Goal: Information Seeking & Learning: Learn about a topic

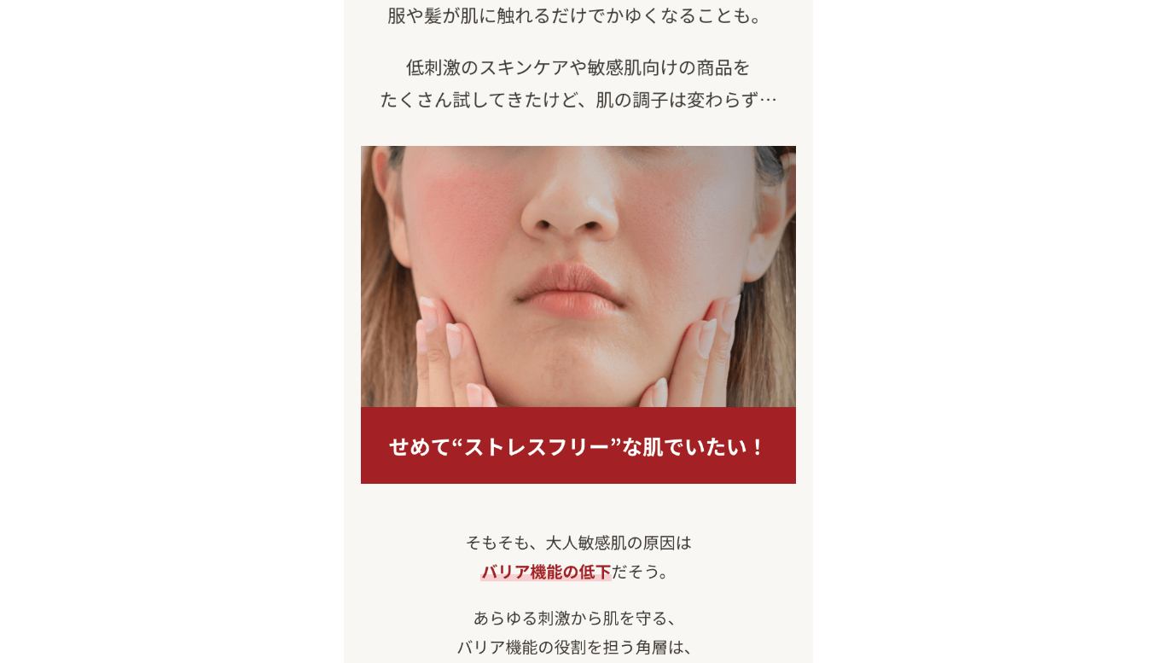
scroll to position [1244, 0]
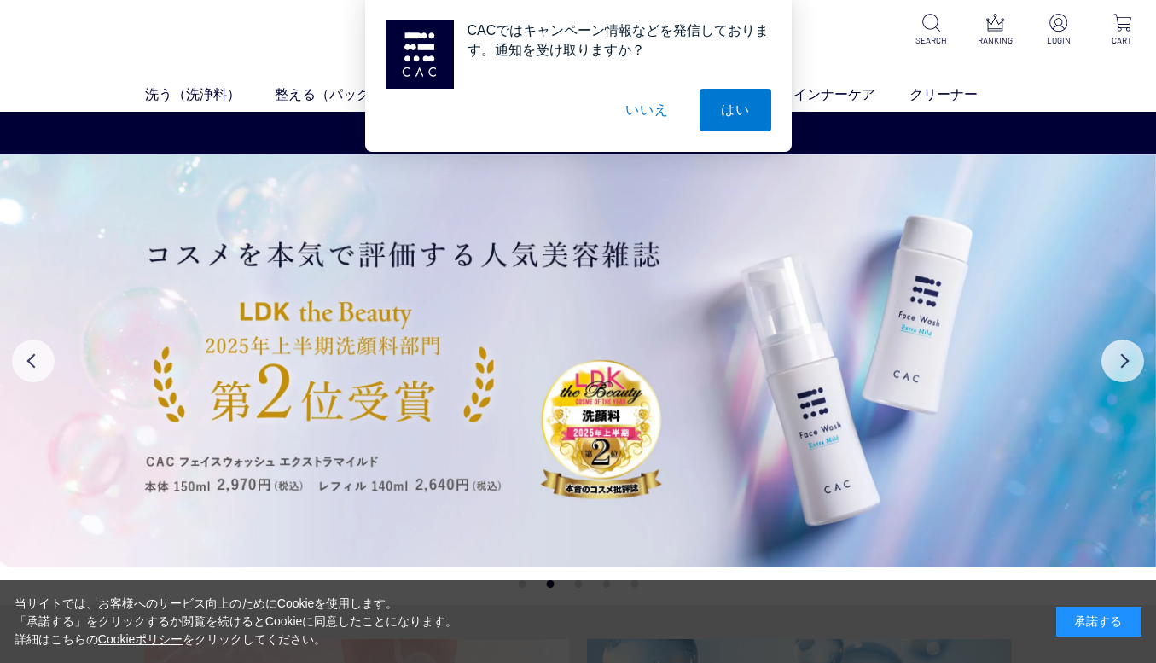
click at [654, 110] on button "いいえ" at bounding box center [646, 110] width 85 height 43
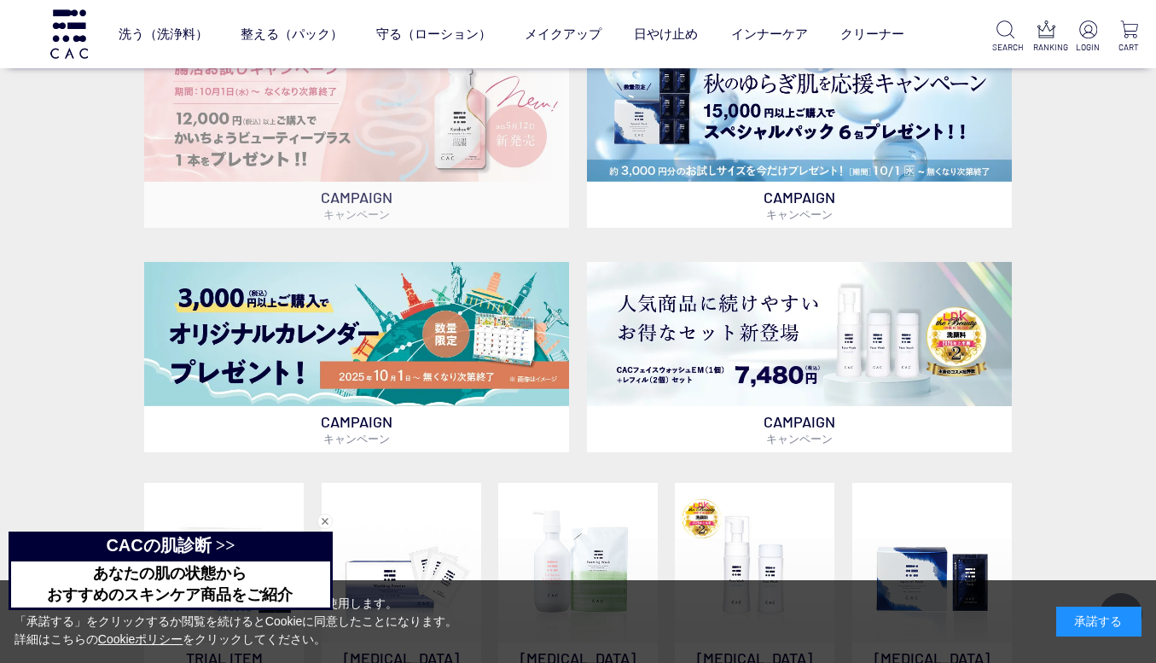
scroll to position [549, 0]
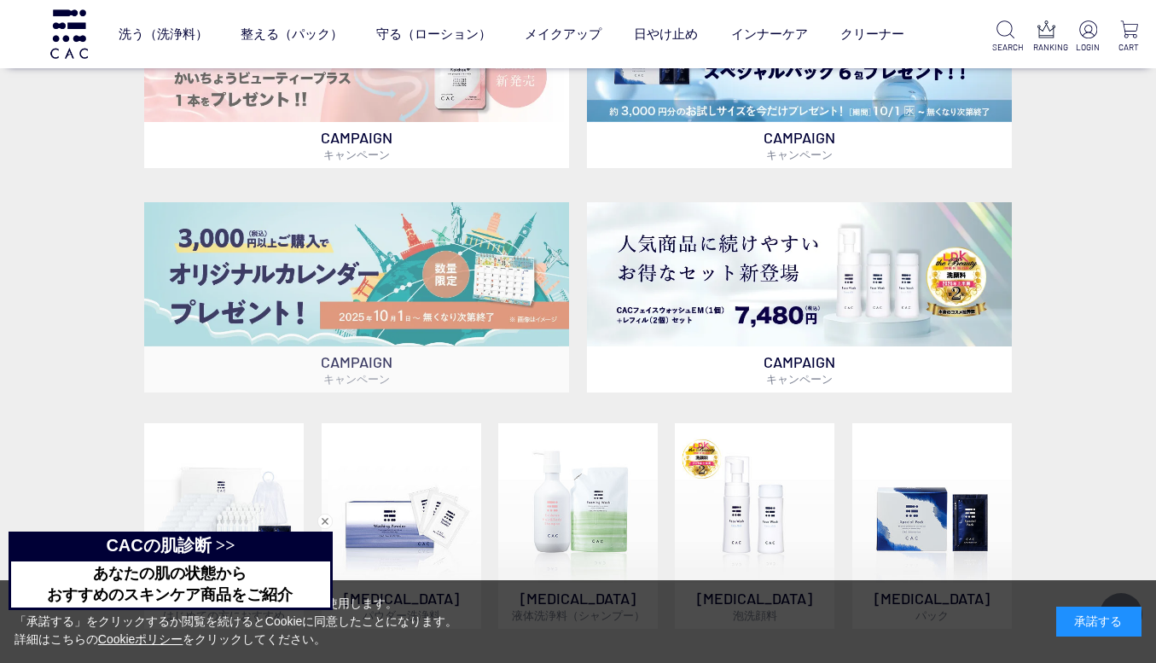
click at [352, 256] on img at bounding box center [356, 274] width 425 height 144
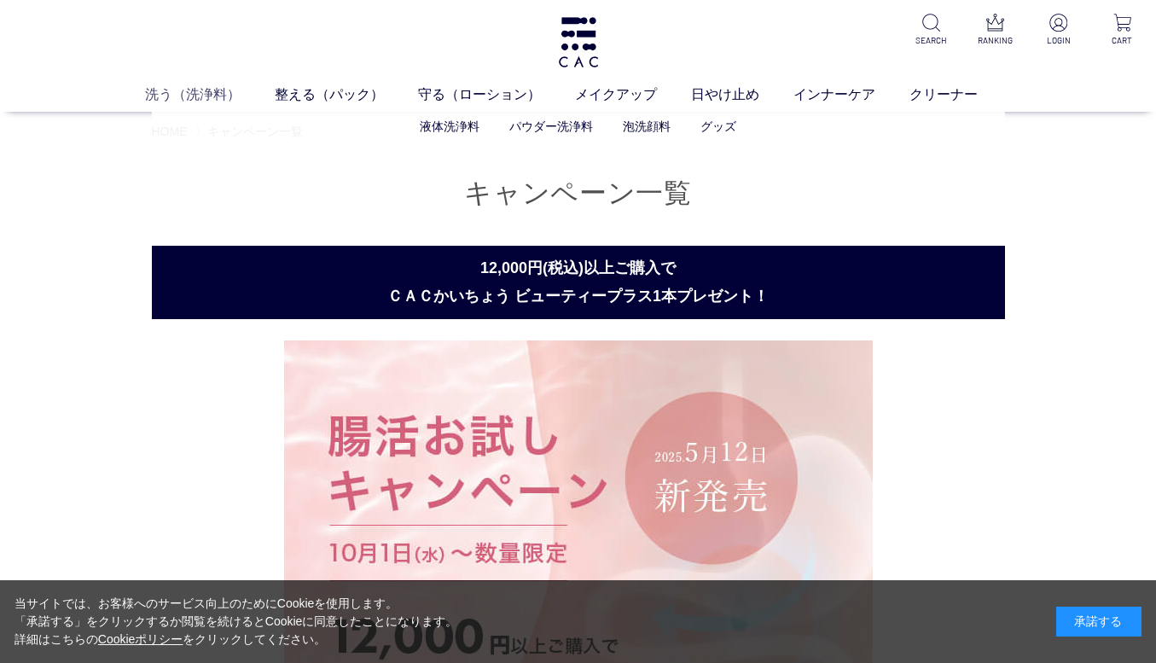
click at [195, 88] on link "洗う（洗浄料）" at bounding box center [210, 94] width 130 height 20
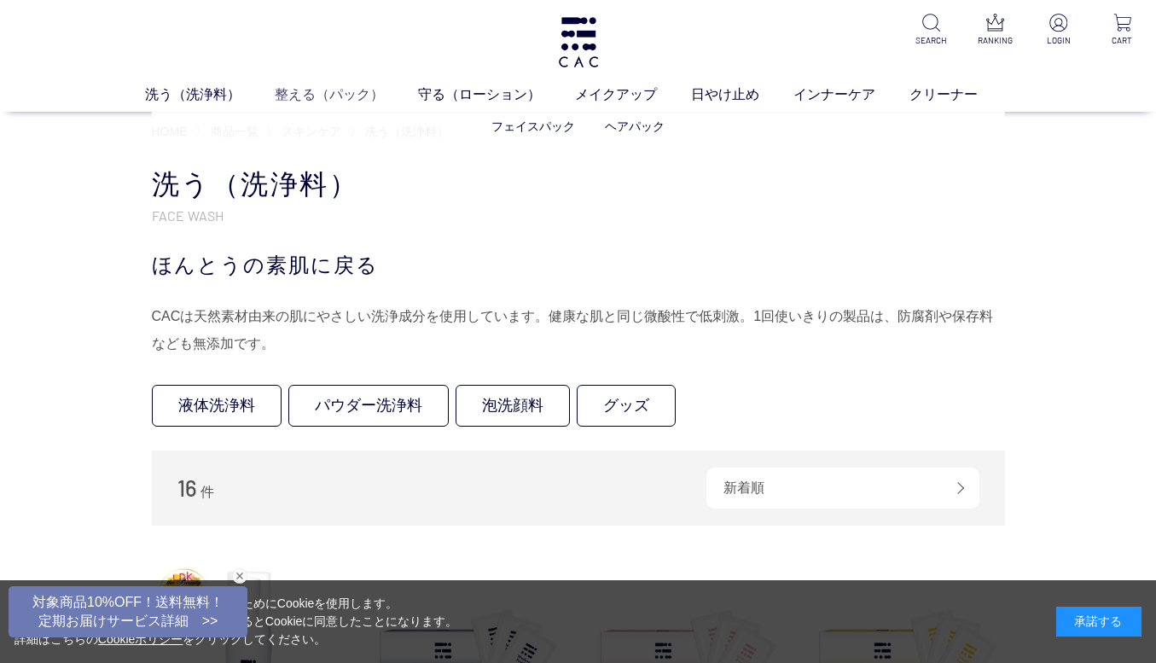
click at [317, 92] on link "整える（パック）" at bounding box center [346, 94] width 143 height 20
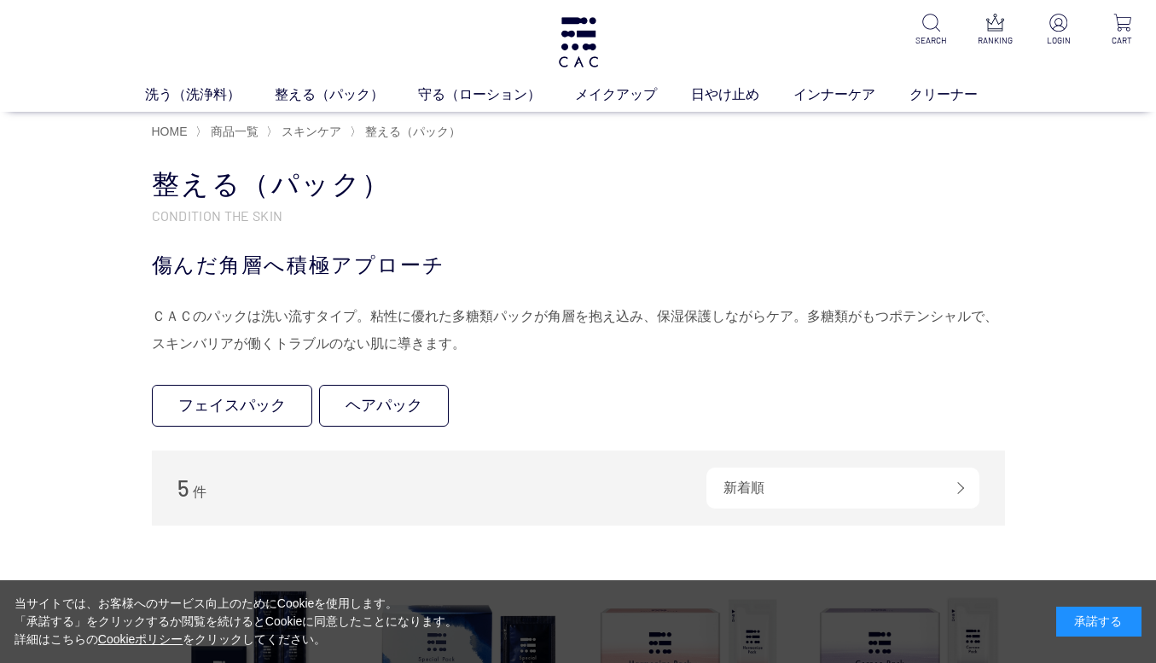
click at [441, 84] on div "洗う（洗浄料） 液体洗浄料 パウダー洗浄料 泡洗顔料 グッズ 整える（パック） フェイスパック ヘアパック 守る（ローション） 保湿化粧水 柔軟化粧水 美容液…" at bounding box center [578, 56] width 1156 height 112
click at [440, 90] on link "守る（ローション）" at bounding box center [496, 94] width 157 height 20
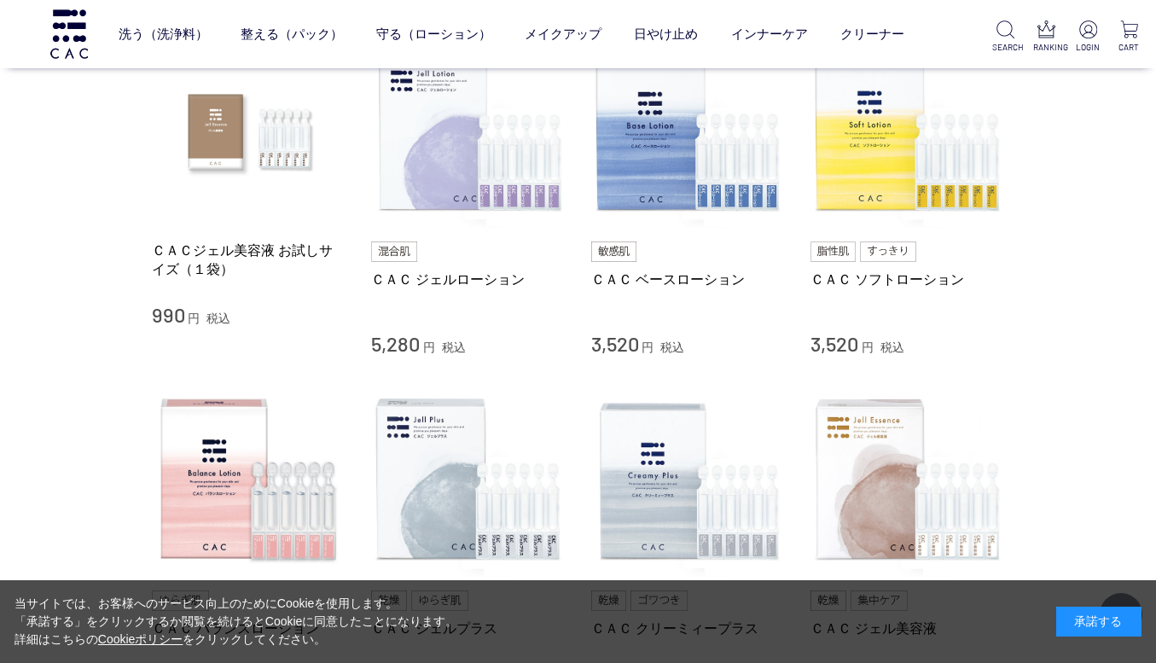
scroll to position [384, 0]
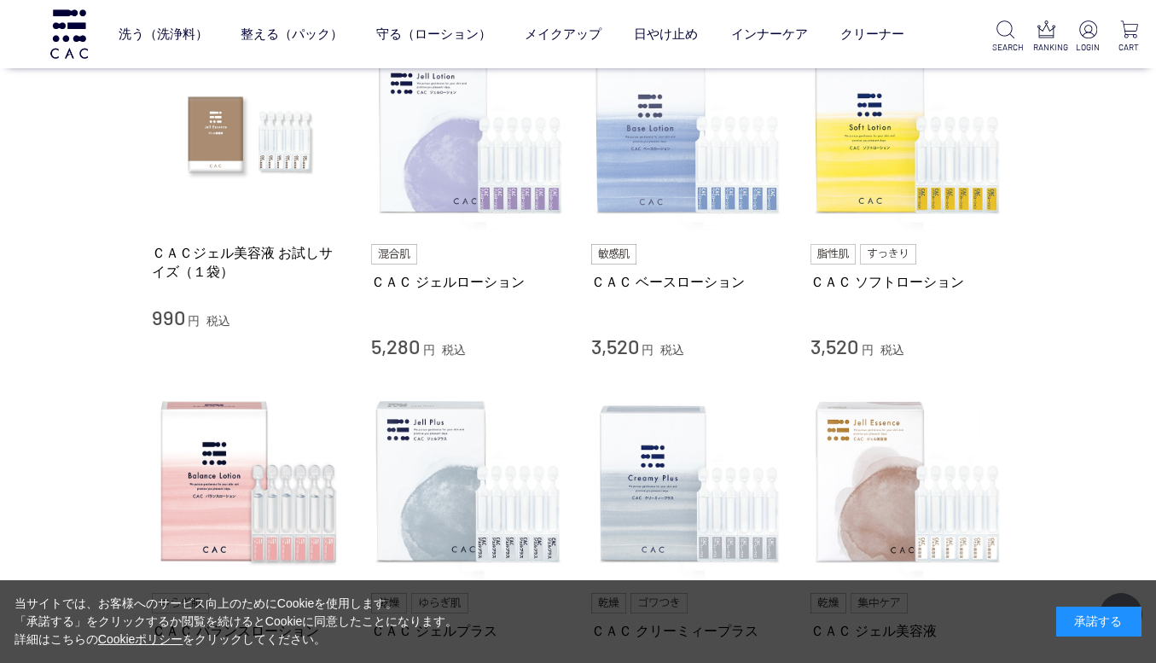
click at [614, 212] on img at bounding box center [688, 134] width 195 height 195
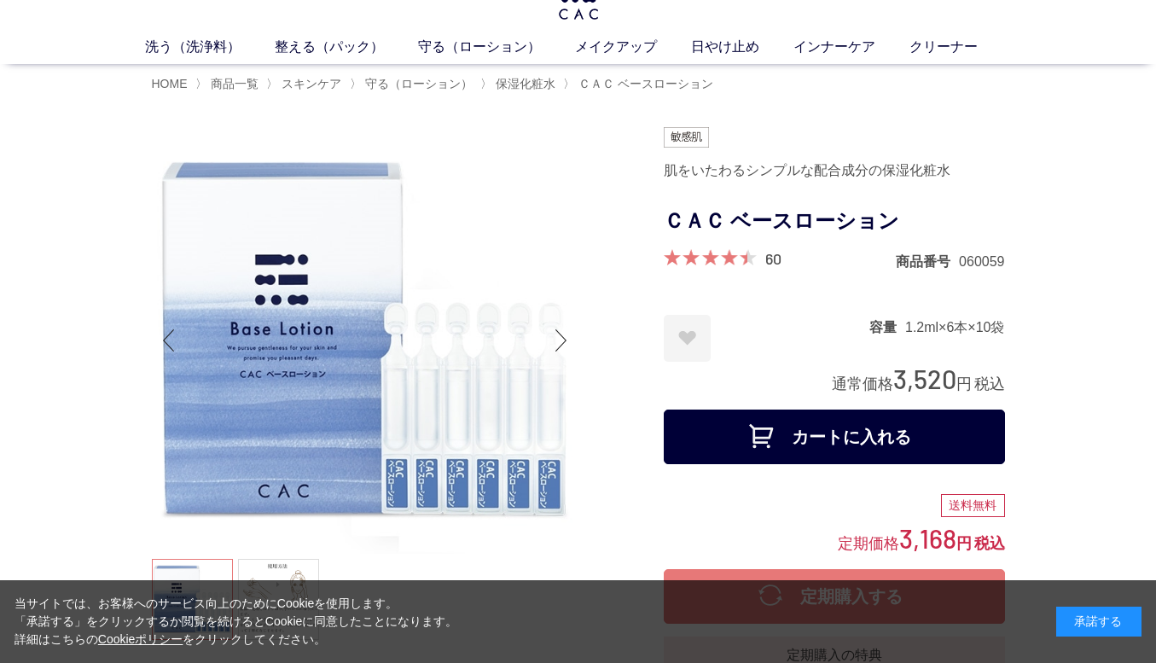
scroll to position [47, 0]
